Goal: Navigation & Orientation: Find specific page/section

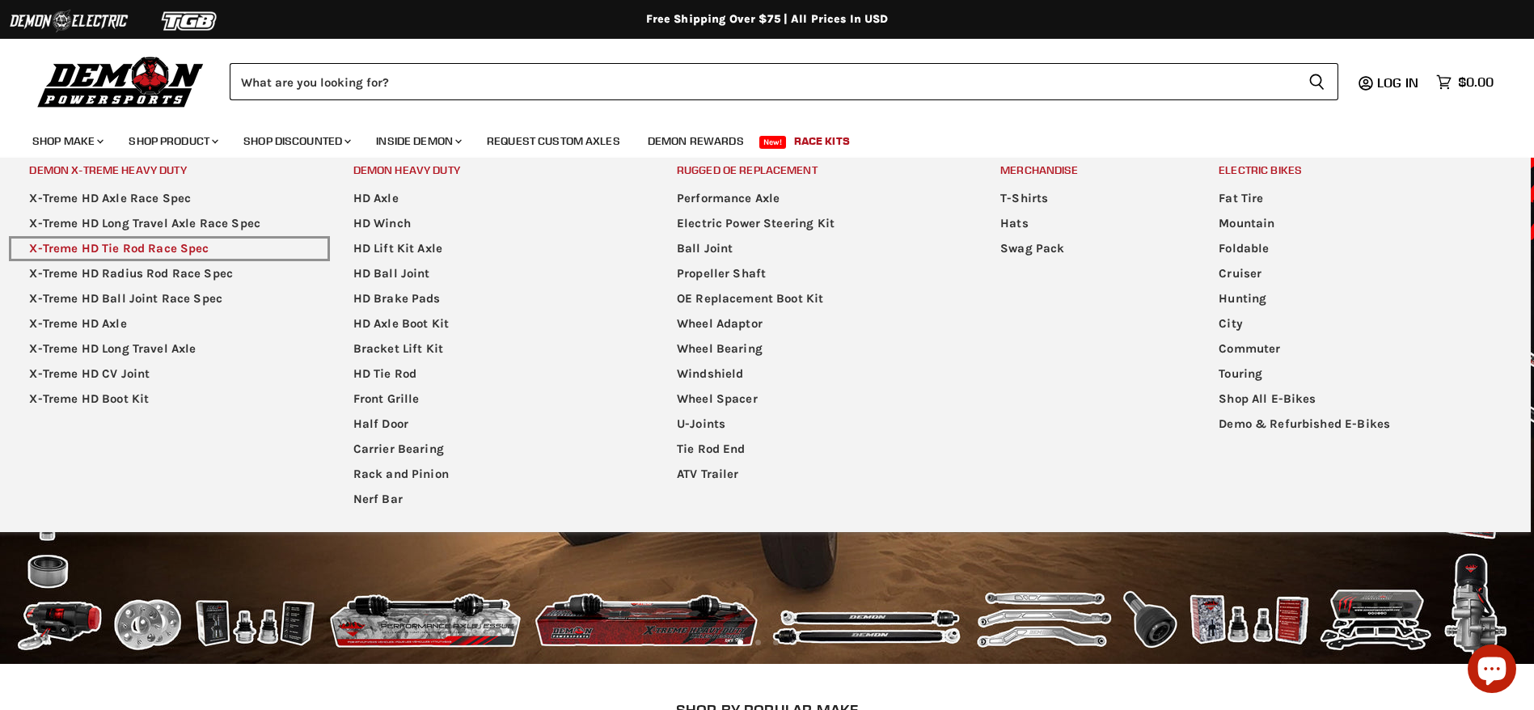
click at [169, 247] on link "X-Treme HD Tie Rod Race Spec" at bounding box center [169, 248] width 320 height 25
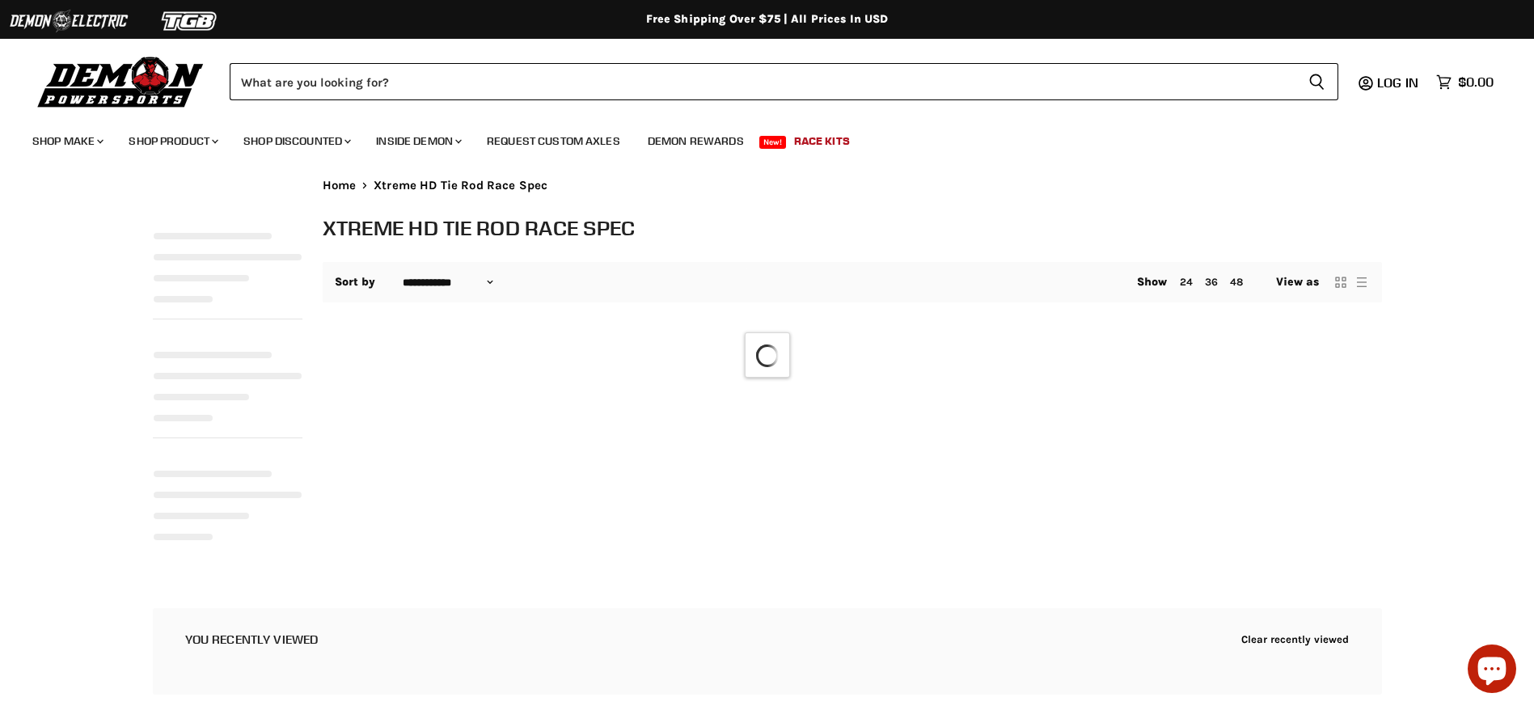
select select "**********"
